Goal: Transaction & Acquisition: Download file/media

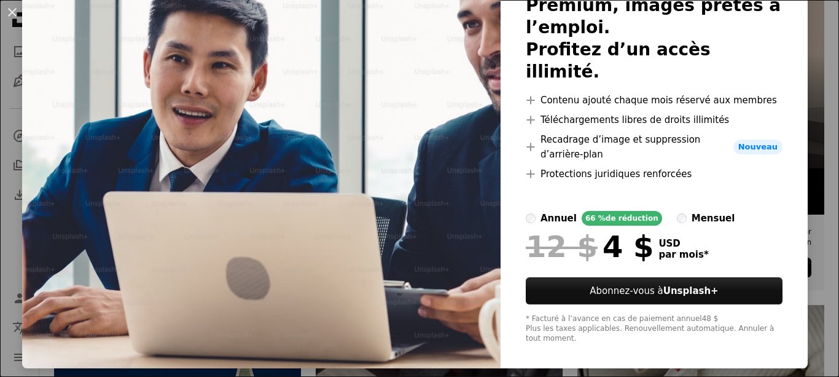
scroll to position [101, 0]
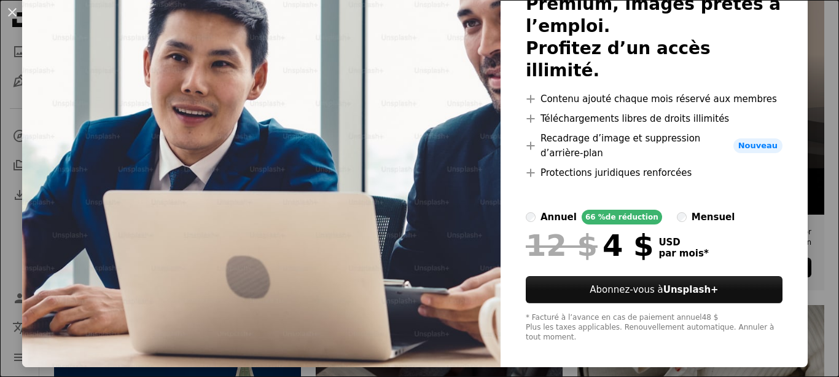
click at [389, 127] on img at bounding box center [261, 148] width 479 height 438
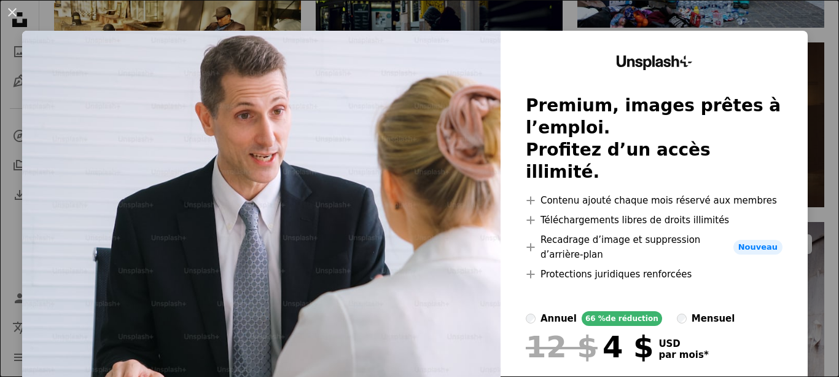
click at [791, 22] on div "An X shape Unsplash+ Premium, images prêtes à l’emploi. Profitez d’un accès ill…" at bounding box center [419, 188] width 839 height 377
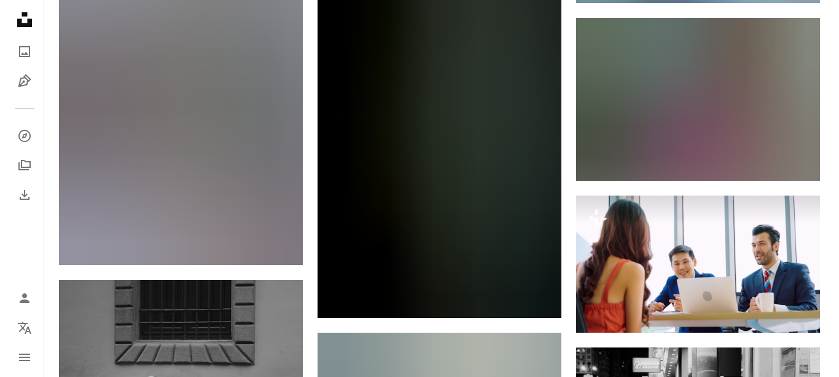
scroll to position [23037, 0]
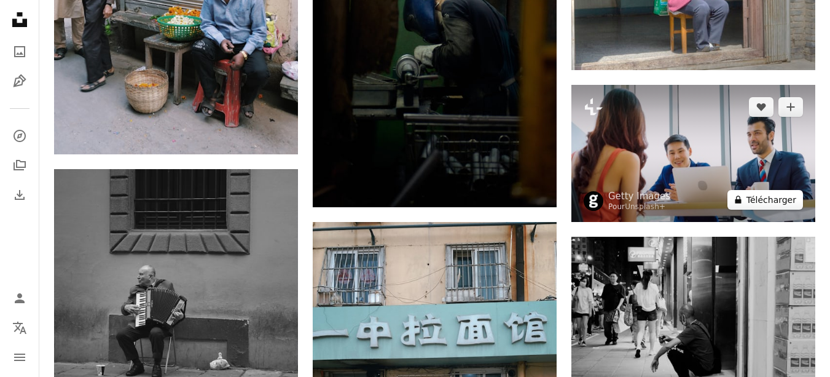
click at [758, 198] on button "A lock Télécharger" at bounding box center [766, 200] width 76 height 20
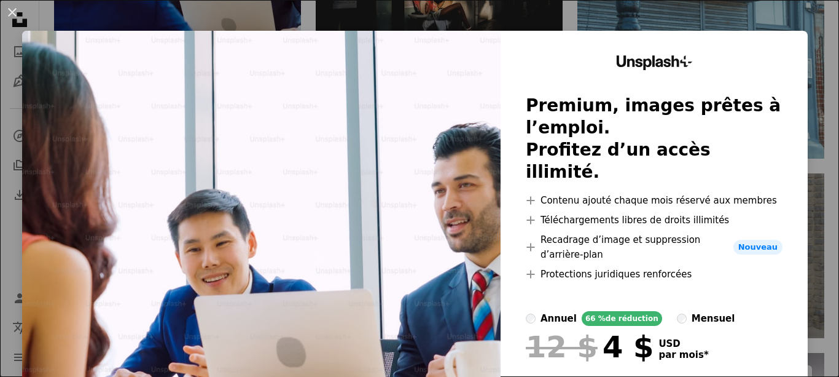
drag, startPoint x: 806, startPoint y: 15, endPoint x: 811, endPoint y: 206, distance: 191.8
click at [806, 15] on div "An X shape Unsplash+ Premium, images prêtes à l’emploi. Profitez d’un accès ill…" at bounding box center [419, 188] width 839 height 377
